Goal: Navigation & Orientation: Understand site structure

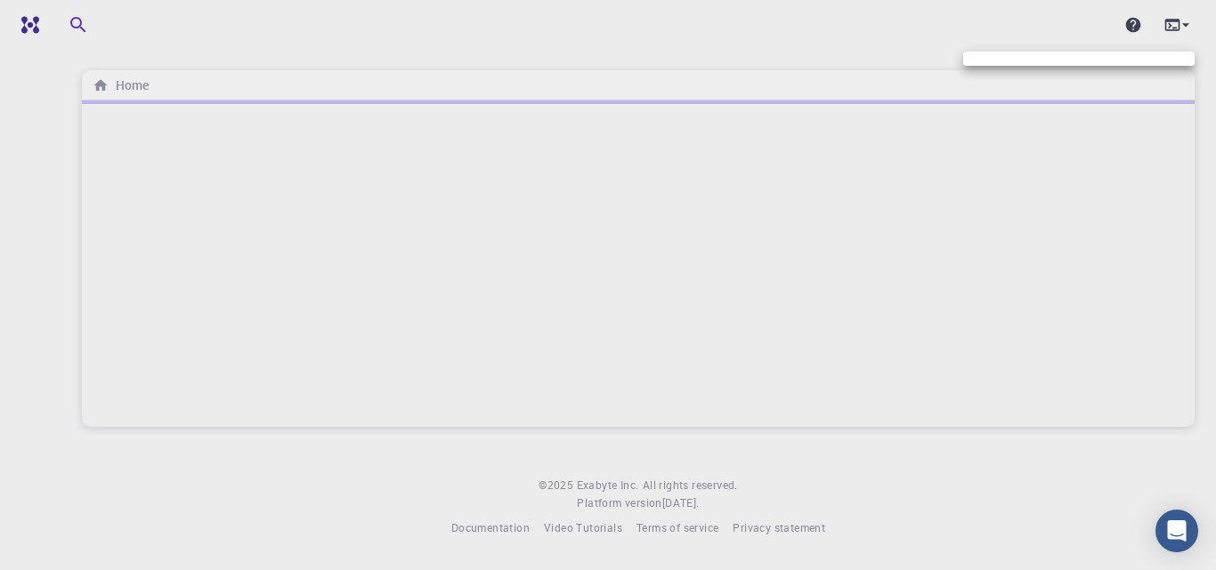
click at [1033, 27] on div at bounding box center [608, 285] width 1216 height 570
click at [1170, 25] on icon at bounding box center [1171, 25] width 15 height 12
click at [1058, 28] on div at bounding box center [608, 285] width 1216 height 570
